Goal: Transaction & Acquisition: Obtain resource

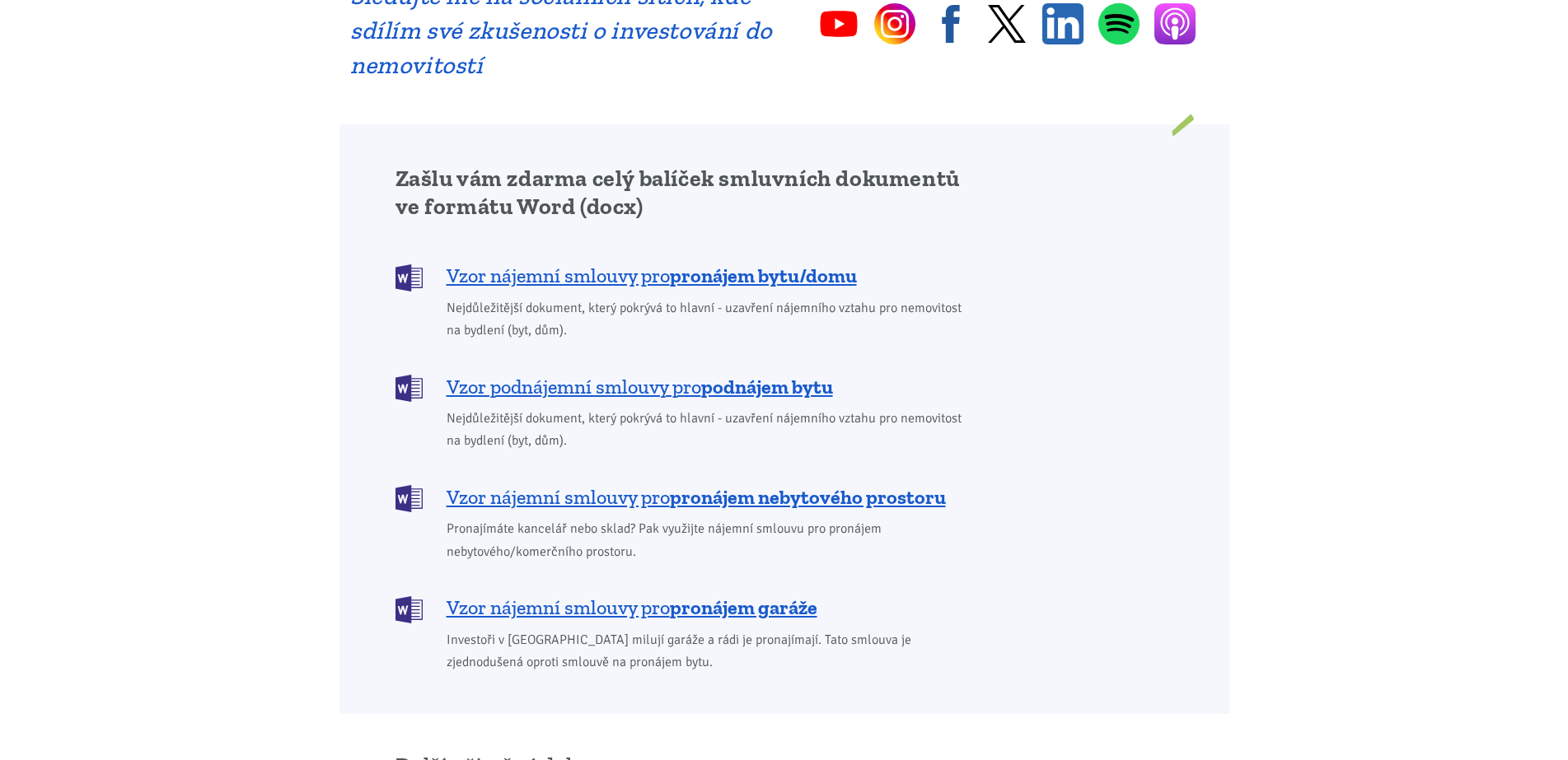
scroll to position [1235, 0]
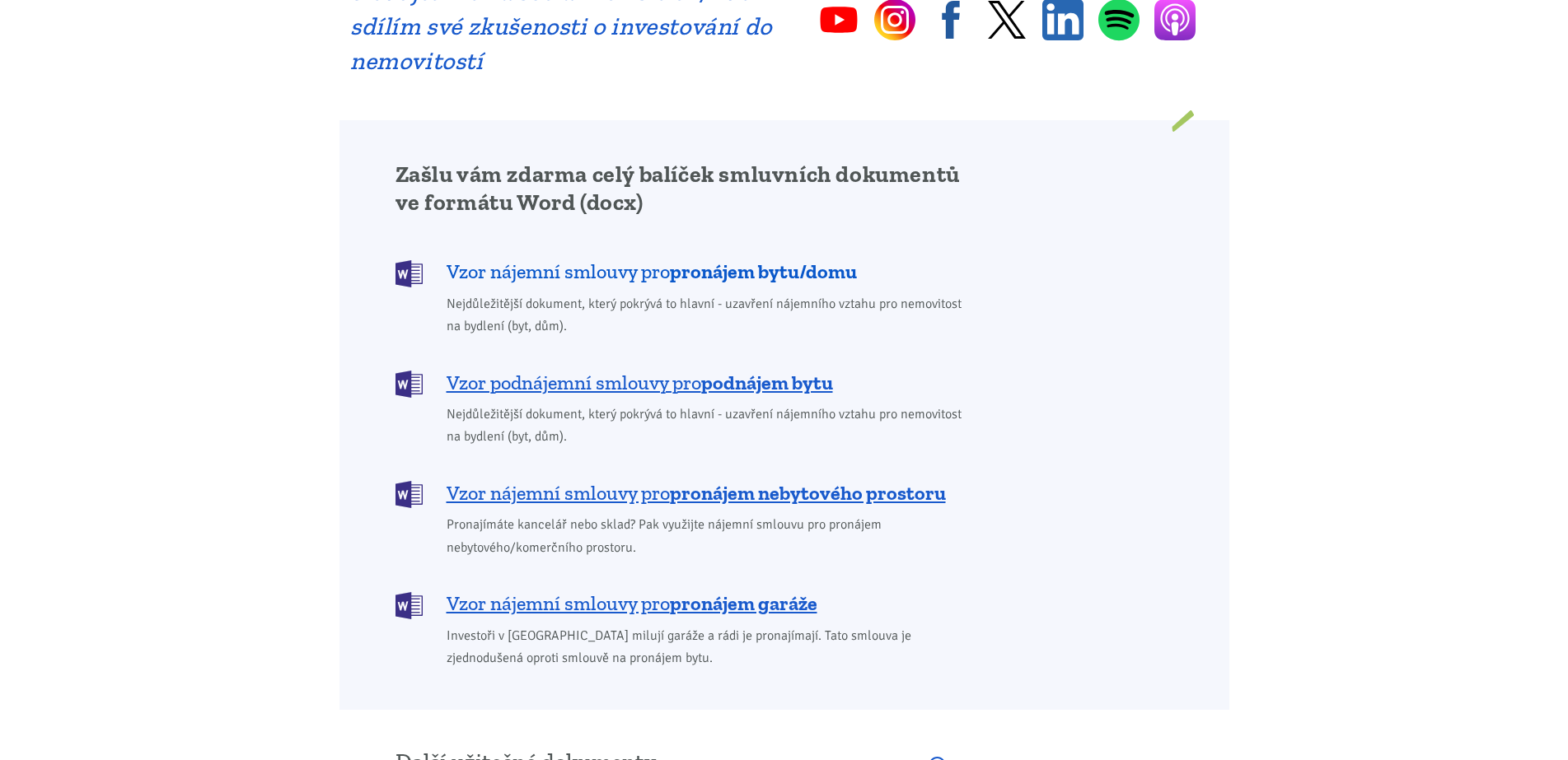
click at [555, 259] on span "Vzor nájemní smlouvy pro pronájem bytu/domu" at bounding box center [651, 271] width 411 height 26
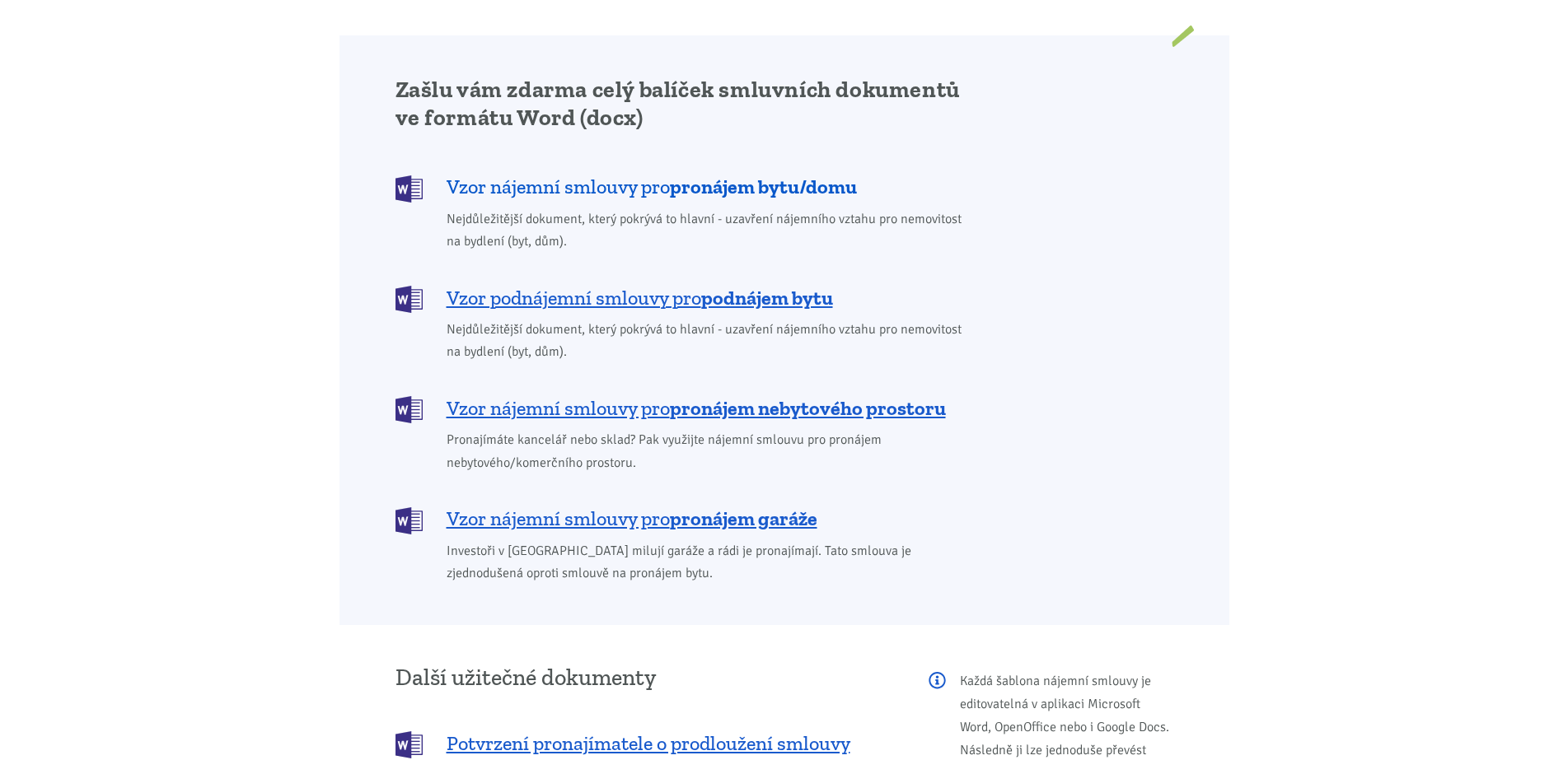
click at [556, 246] on div "Zašlu vám zdarma celý balíček smluvních dokumentů ve formátu Word (docx) Vzor n…" at bounding box center [683, 329] width 600 height 509
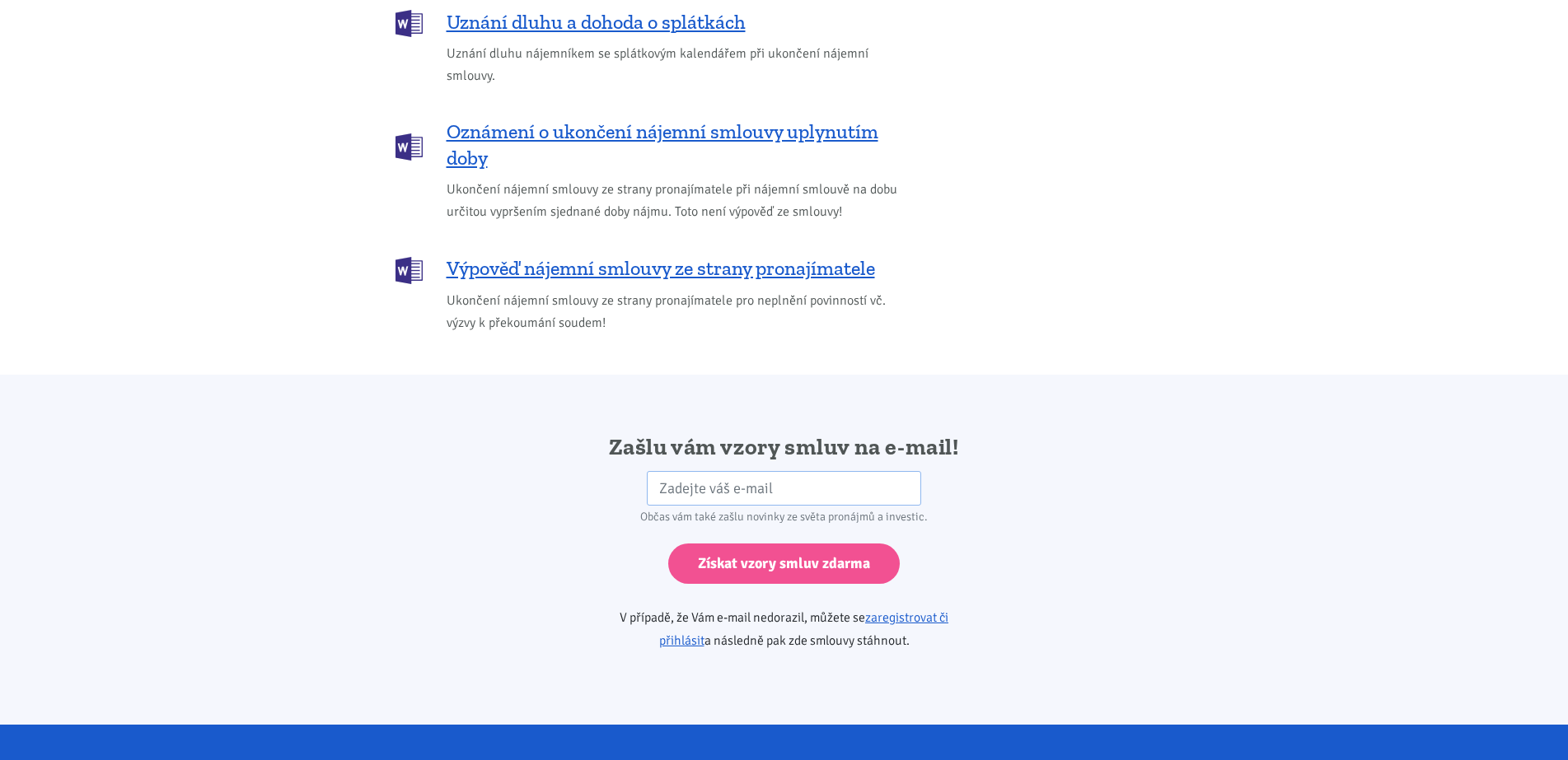
scroll to position [2750, 0]
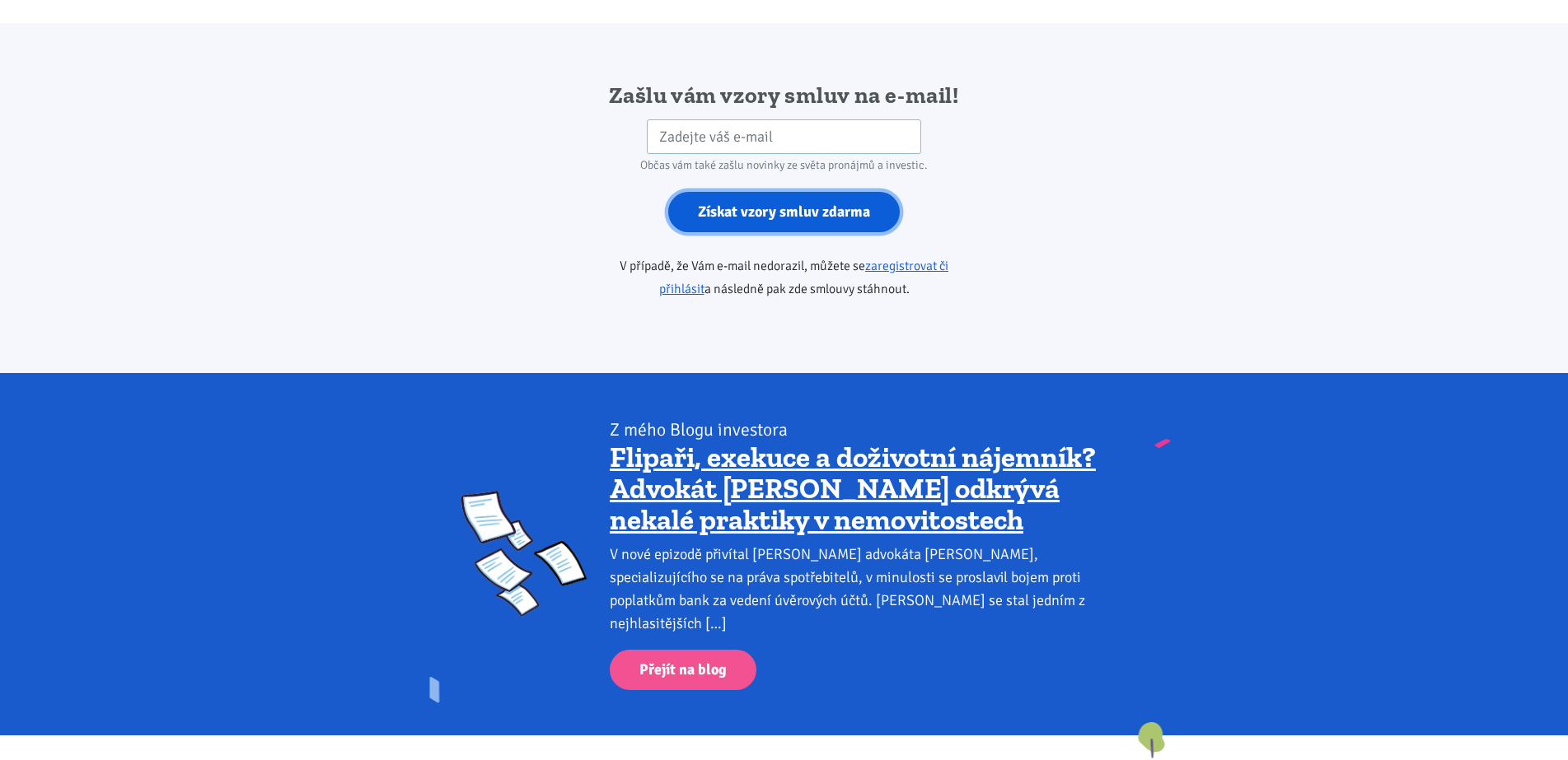
click at [752, 198] on input "Získat vzory smluv zdarma" at bounding box center [784, 212] width 232 height 41
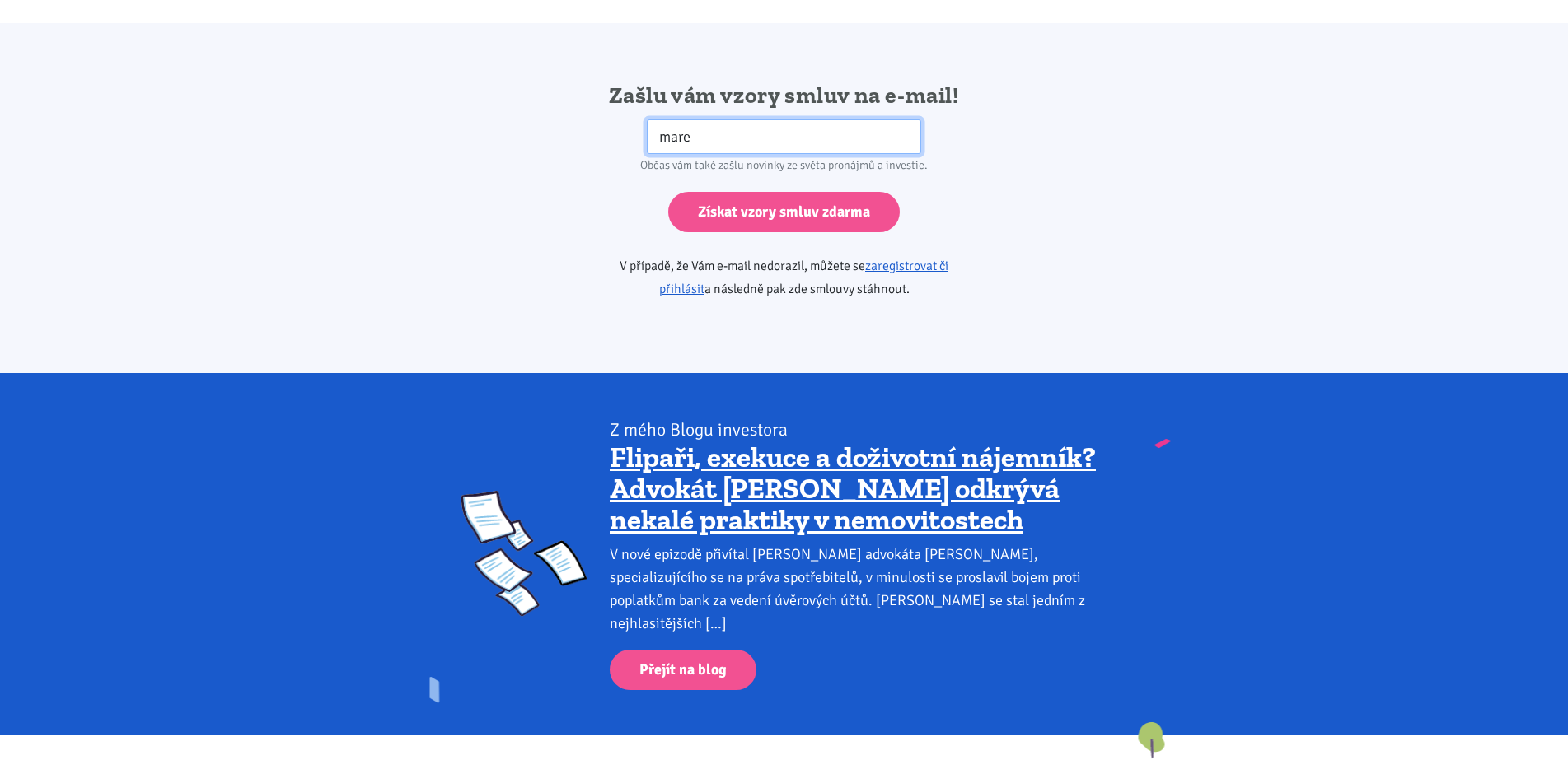
type input "marek@chevak.cz"
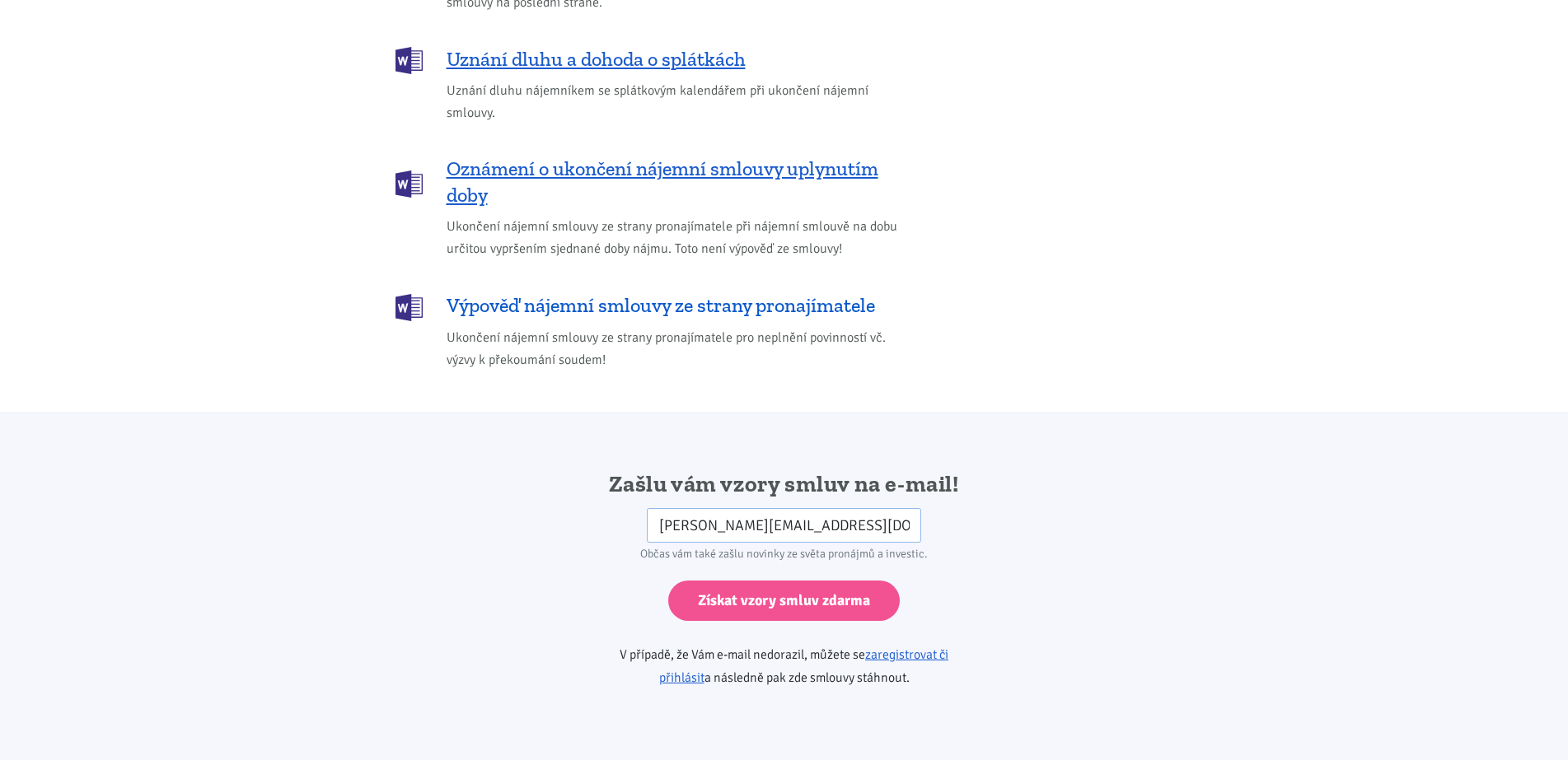
scroll to position [2339, 0]
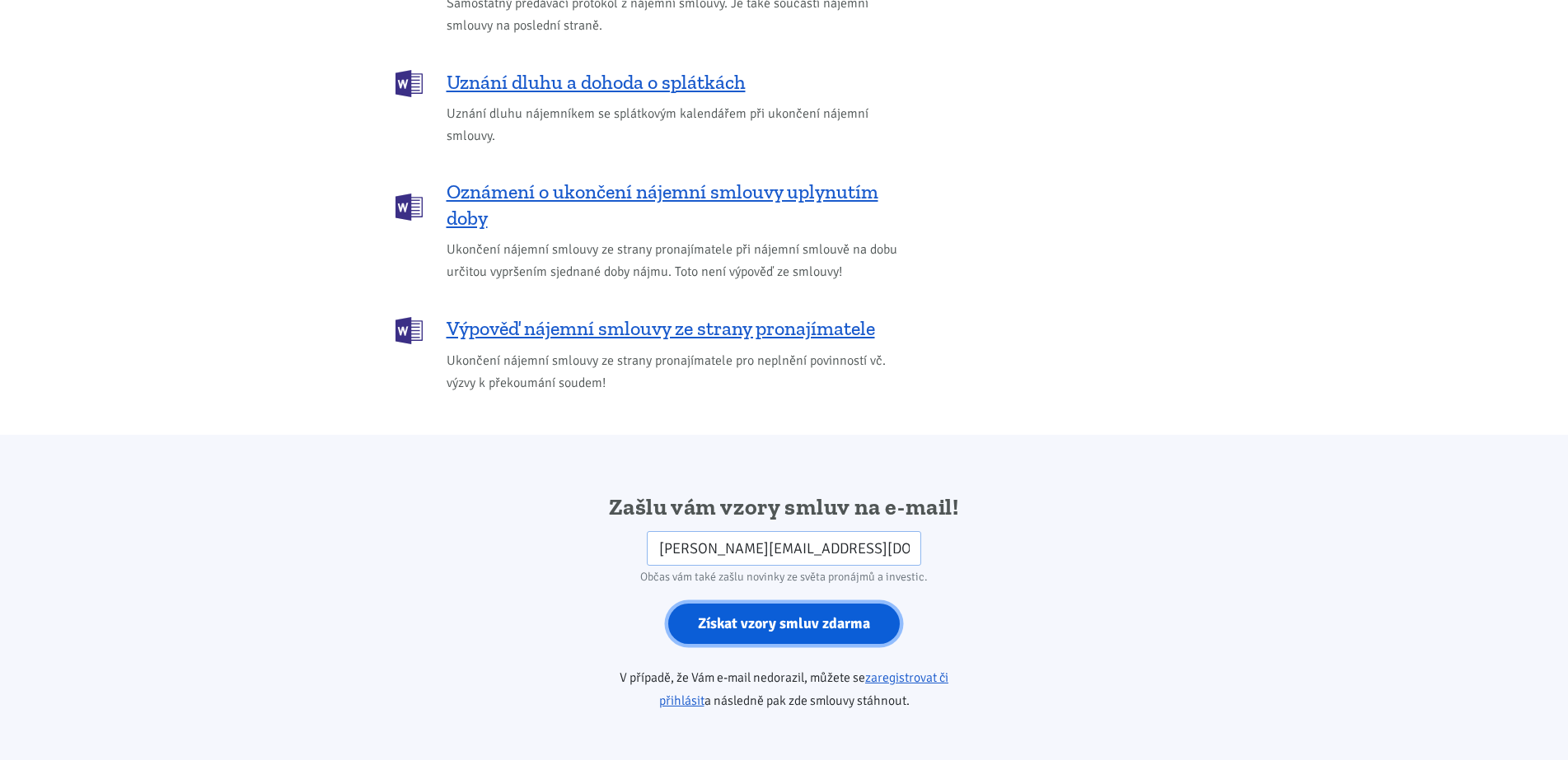
click at [751, 604] on input "Získat vzory smluv zdarma" at bounding box center [784, 624] width 232 height 41
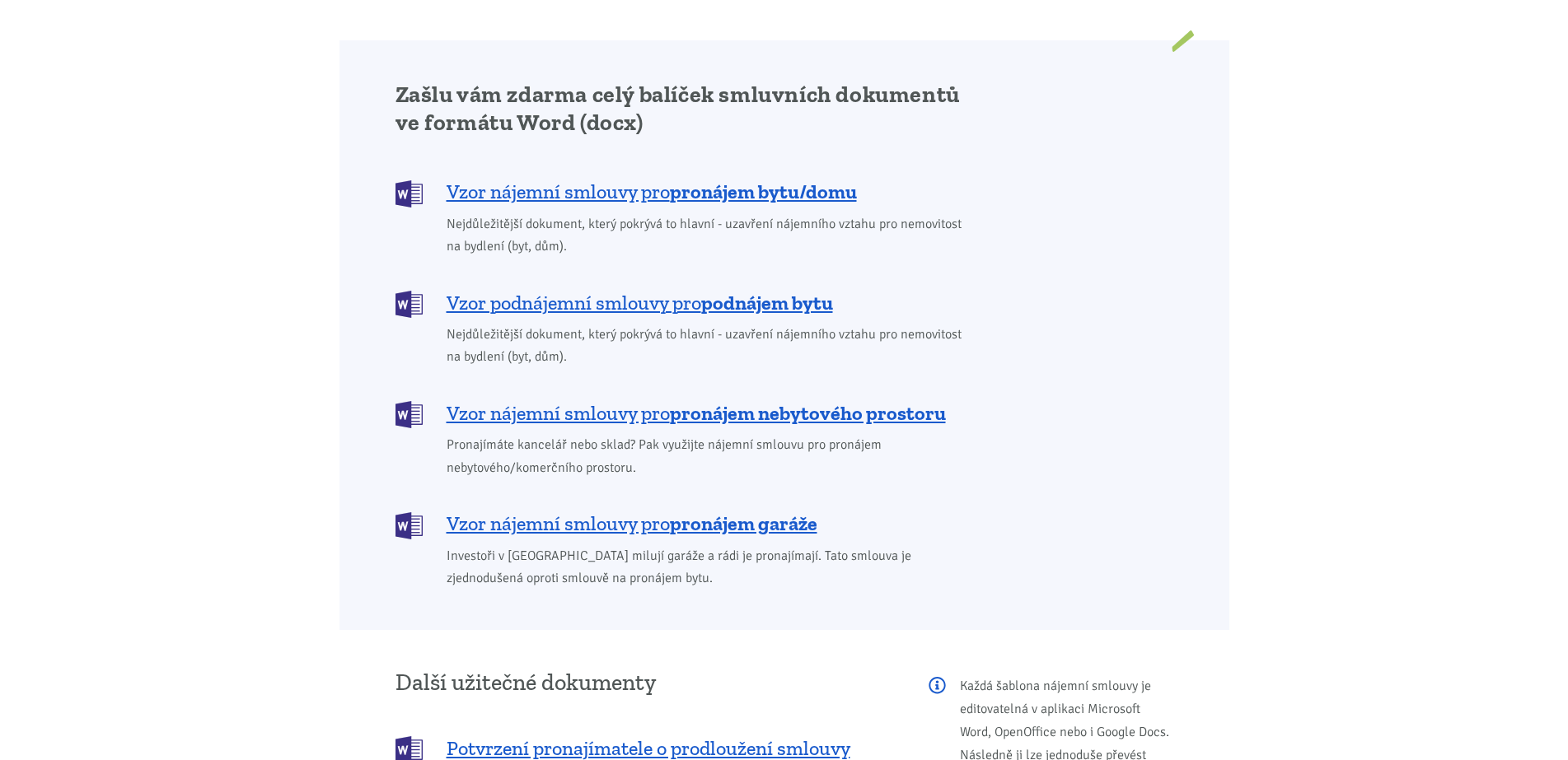
scroll to position [1350, 0]
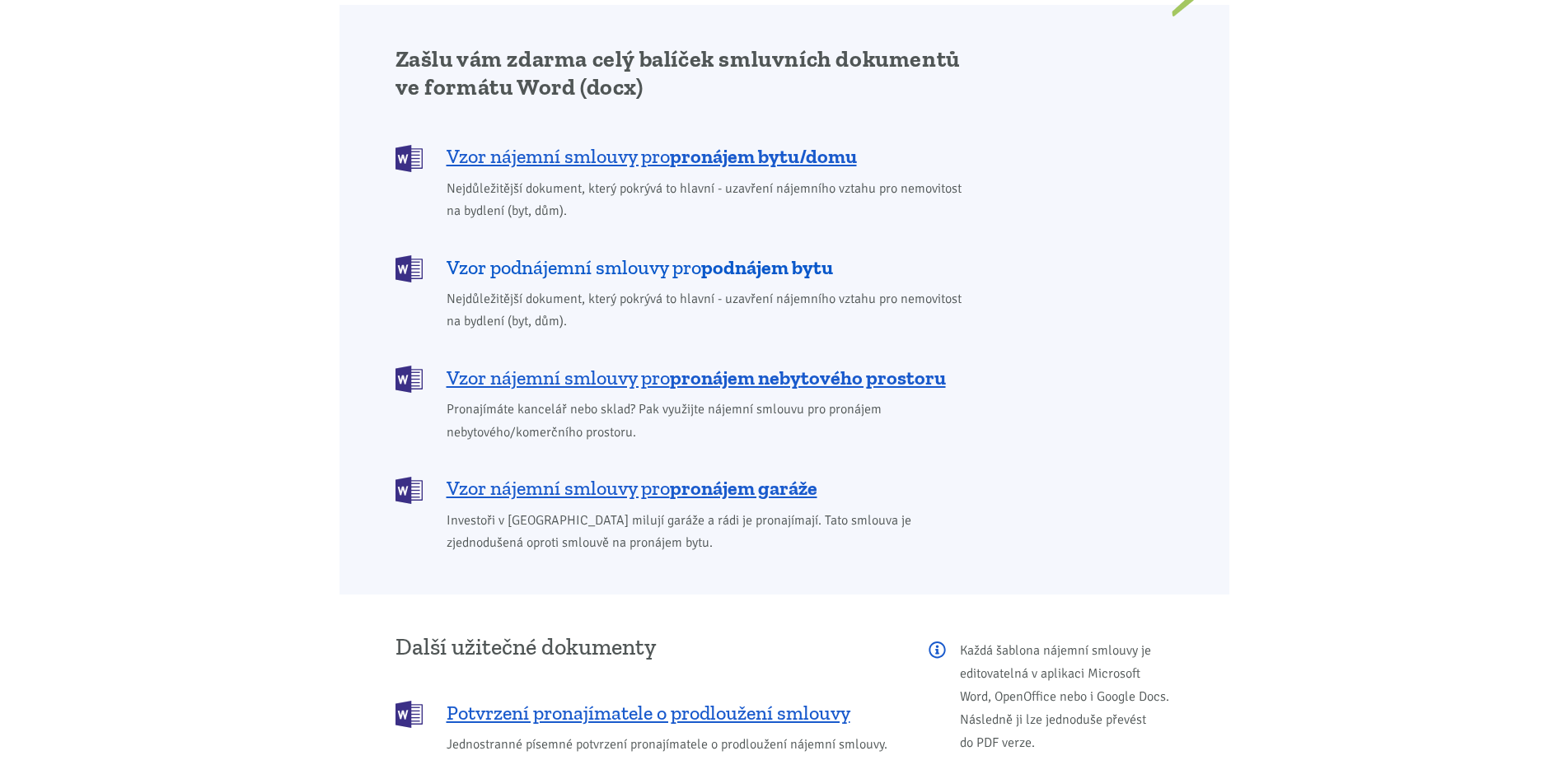
click at [626, 254] on span "Vzor podnájemní smlouvy pro podnájem bytu" at bounding box center [640, 267] width 386 height 26
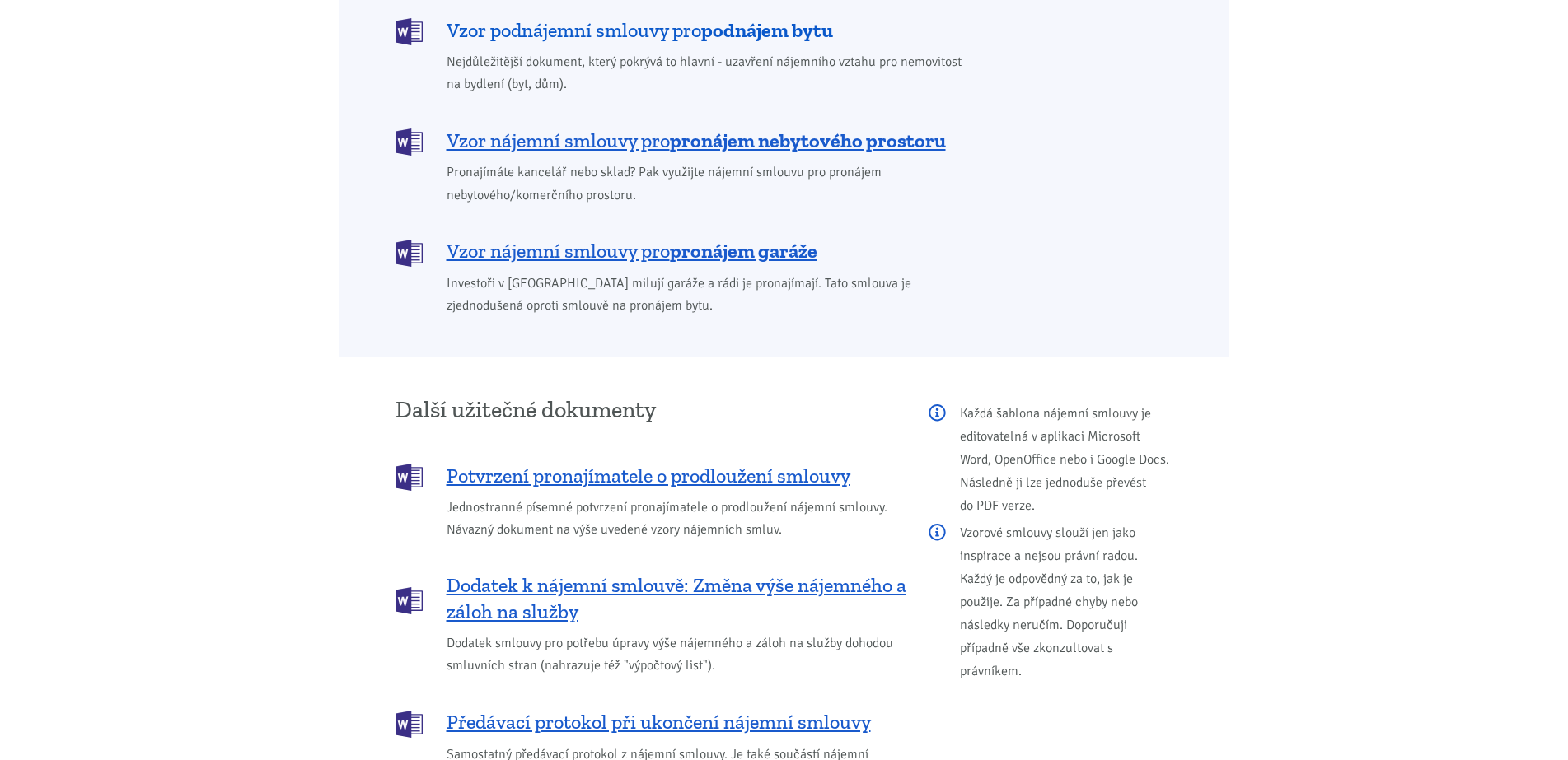
click at [626, 252] on div "Zašlu vám zdarma celý balíček smluvních dokumentů ve formátu Word (docx) Vzor n…" at bounding box center [683, 62] width 600 height 509
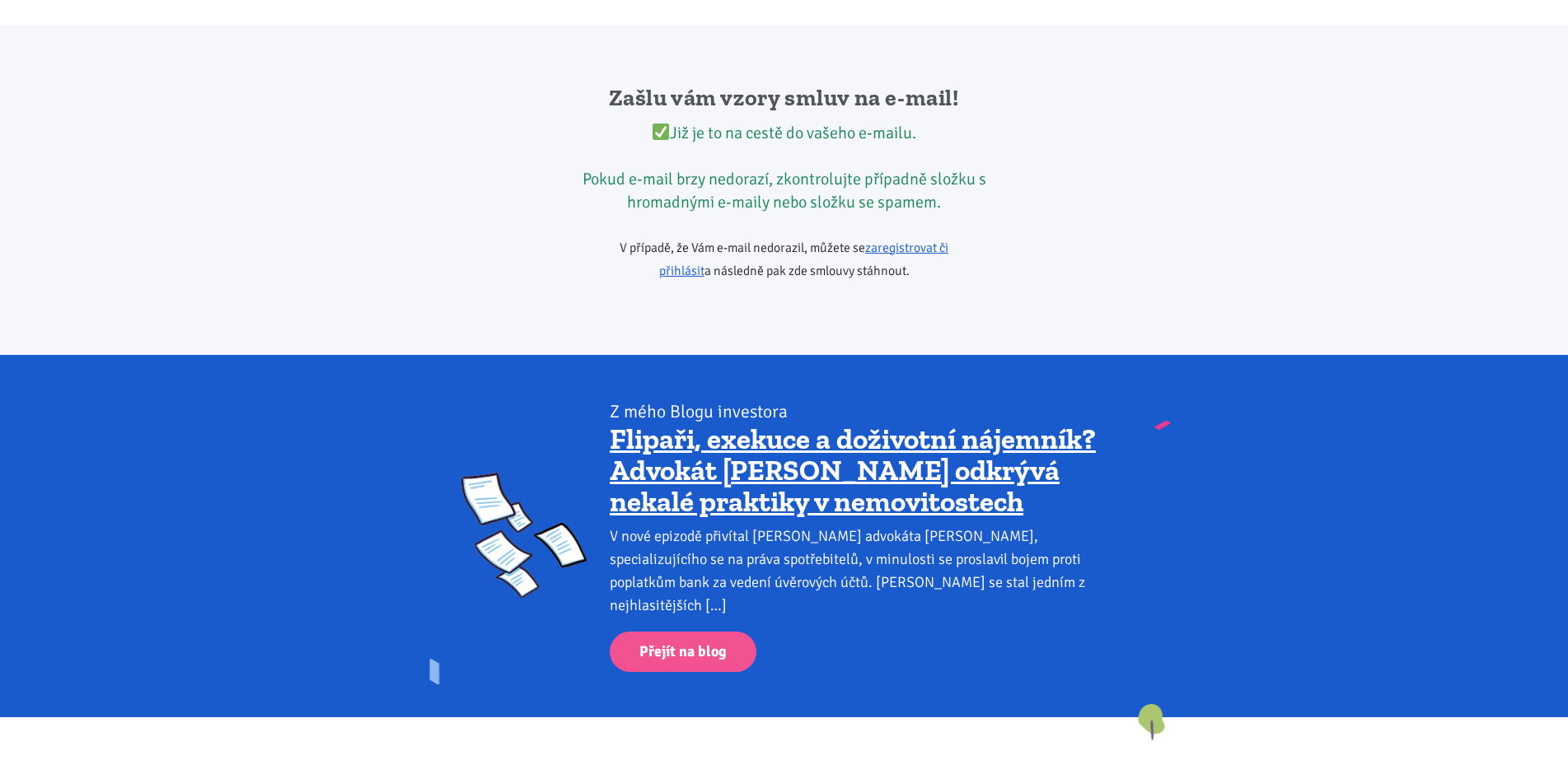
scroll to position [2750, 0]
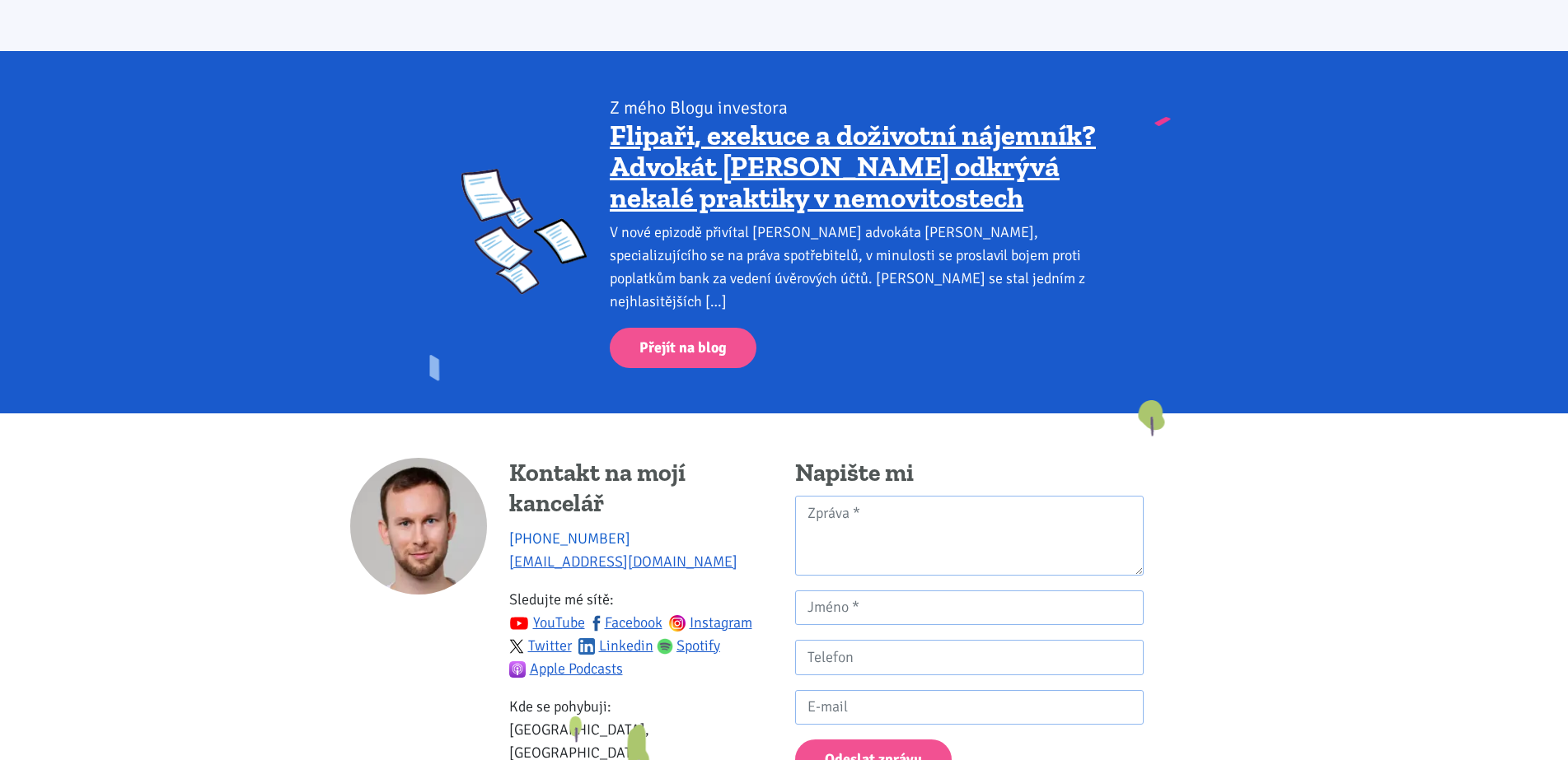
scroll to position [3213, 0]
